Goal: Check status

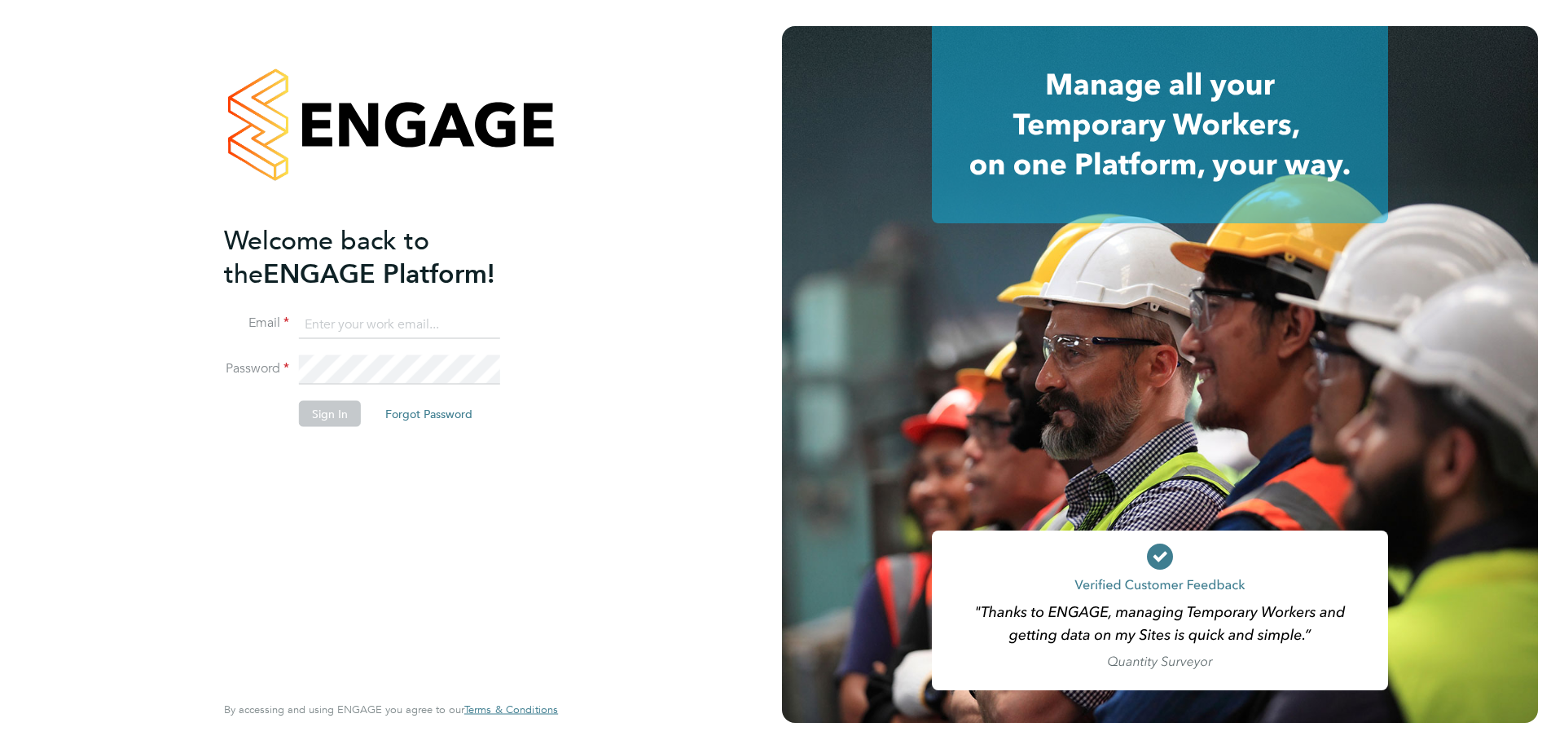
type input "fplunger@fr-group.co.uk"
click at [340, 409] on button "Sign In" at bounding box center [330, 413] width 62 height 26
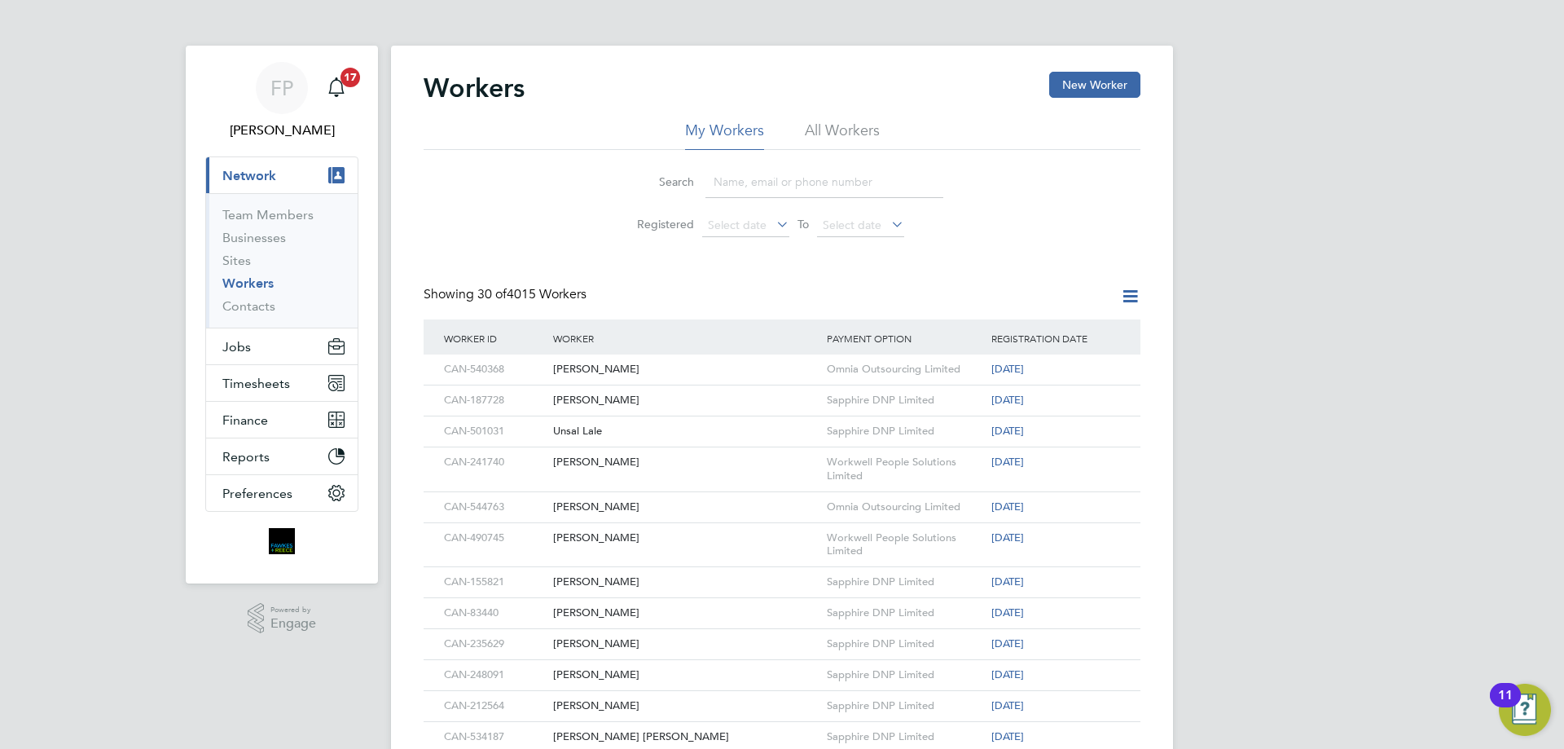
click at [844, 184] on input at bounding box center [825, 182] width 238 height 32
paste input "CAN-533467"
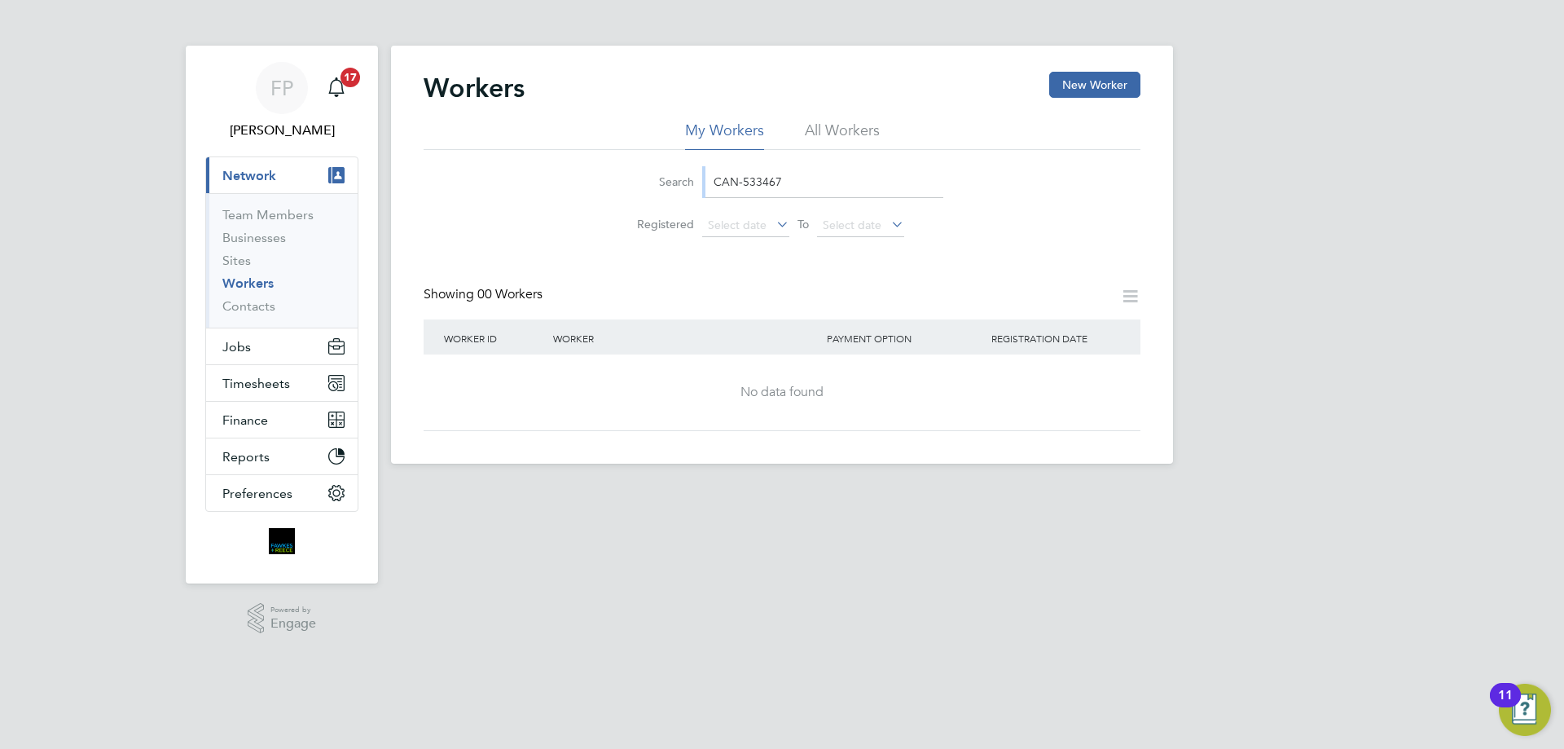
drag, startPoint x: 955, startPoint y: 164, endPoint x: 663, endPoint y: 169, distance: 291.8
click at [663, 169] on li "Search CAN-533467" at bounding box center [782, 182] width 363 height 48
click at [829, 178] on input "CAN-533467" at bounding box center [825, 182] width 238 height 32
click at [784, 178] on input "CAN-533467" at bounding box center [825, 182] width 238 height 32
type input "C"
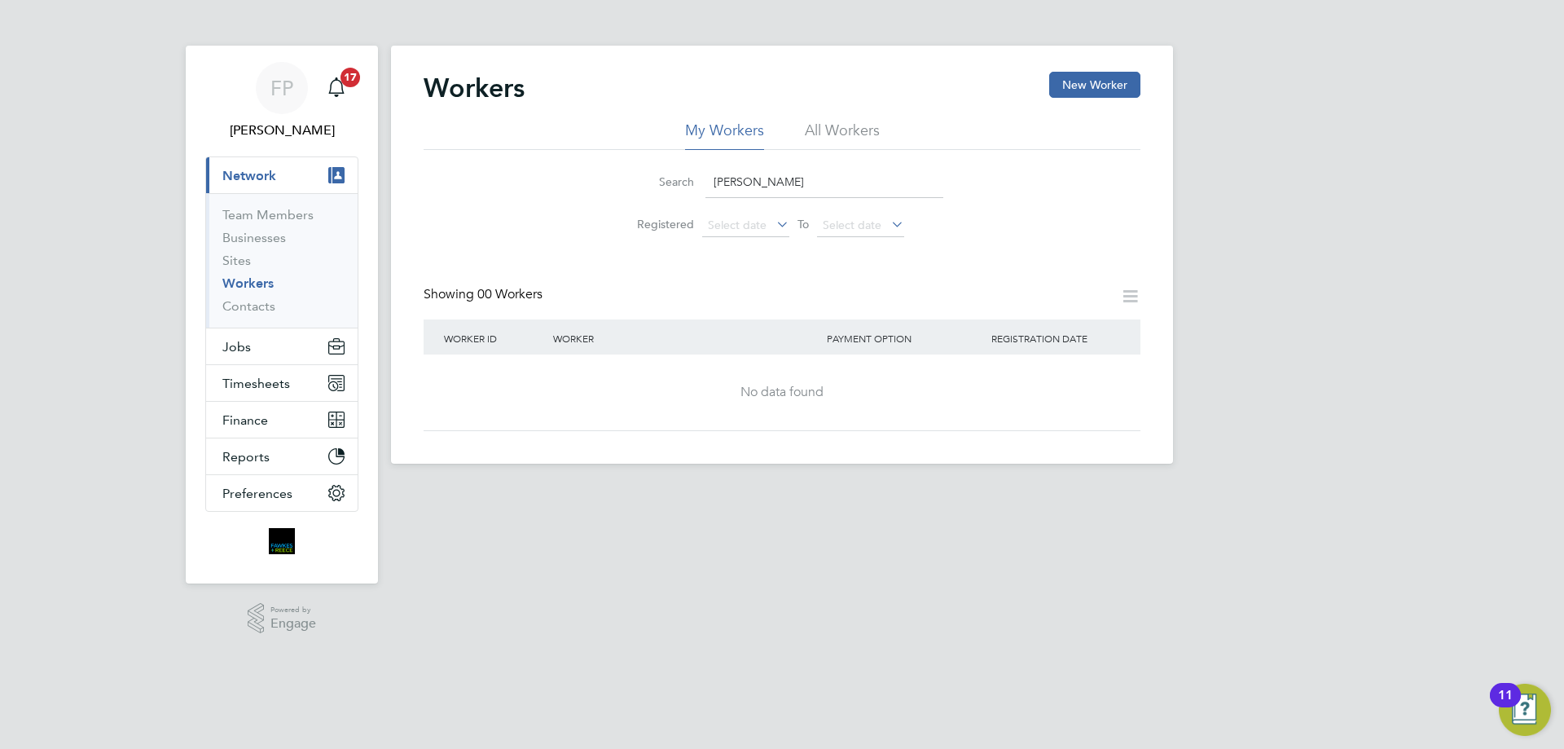
type input "[PERSON_NAME]"
